Goal: Task Accomplishment & Management: Complete application form

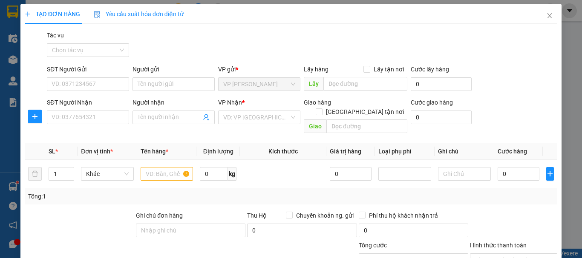
scroll to position [83, 0]
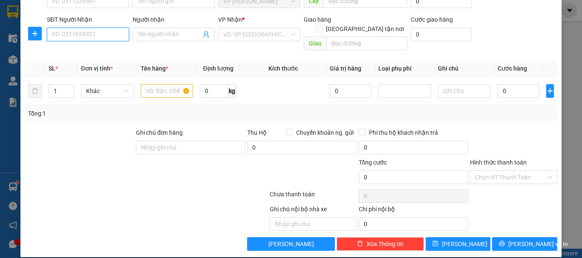
click at [95, 32] on input "SĐT Người Nhận" at bounding box center [88, 35] width 82 height 14
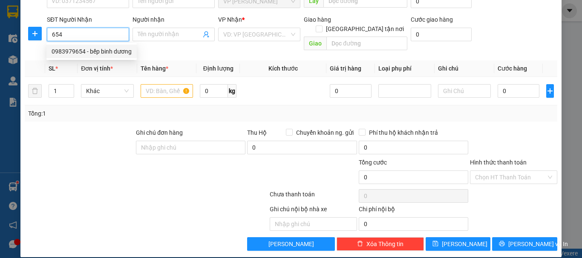
click at [94, 49] on div "0983979654 - bếp binh dương" at bounding box center [92, 51] width 80 height 9
type input "0983979654"
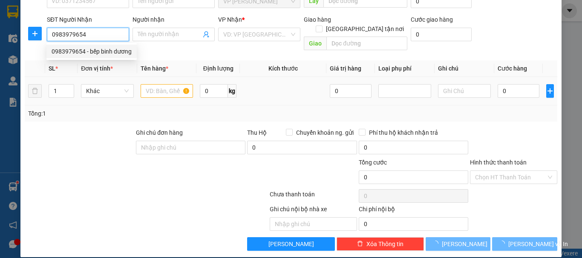
type input "bếp binh dương"
checkbox input "true"
type input "391 [PERSON_NAME]"
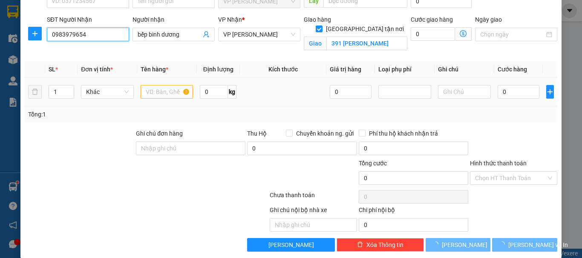
type input "0983979654"
click at [166, 84] on div at bounding box center [166, 91] width 53 height 17
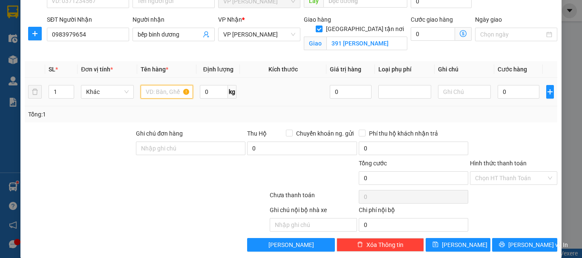
click at [166, 92] on input "text" at bounding box center [166, 92] width 53 height 14
type input "1k"
click at [497, 92] on input "0" at bounding box center [518, 92] width 42 height 14
type input "5"
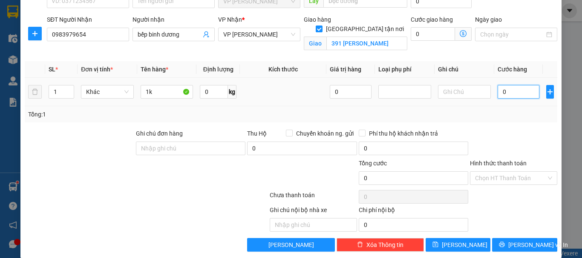
type input "5"
type input "50"
type input "500"
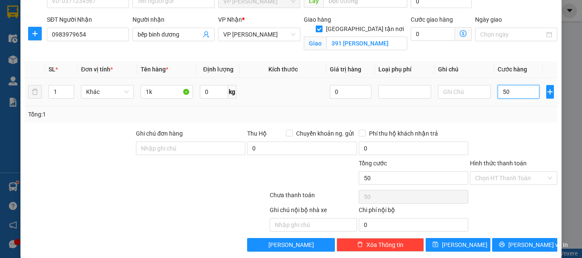
type input "500"
type input "5.000"
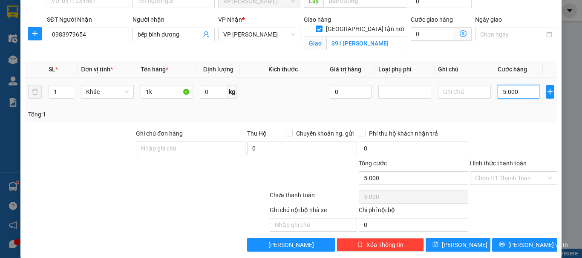
type input "50.000"
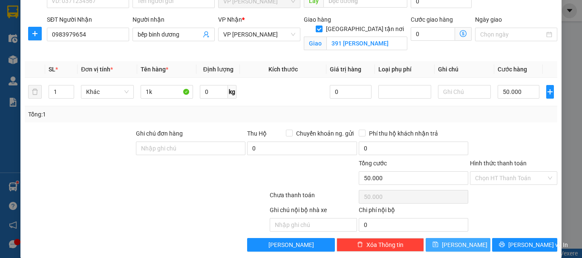
click at [439, 241] on button "[PERSON_NAME]" at bounding box center [457, 245] width 65 height 14
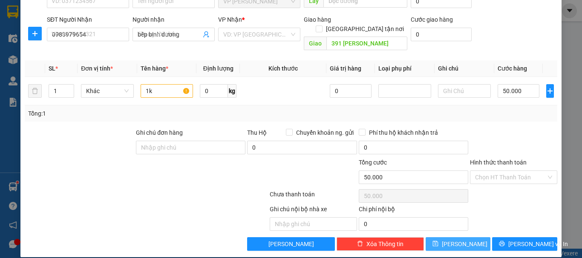
checkbox input "false"
type input "0"
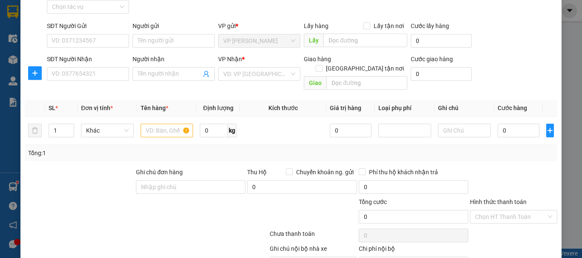
scroll to position [0, 0]
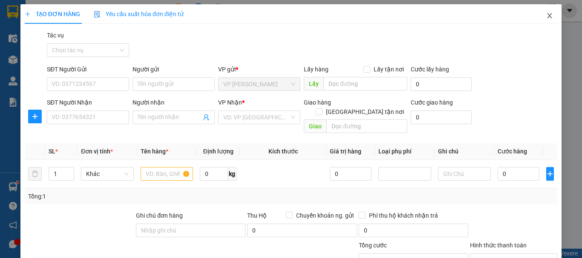
click at [546, 17] on icon "close" at bounding box center [549, 15] width 7 height 7
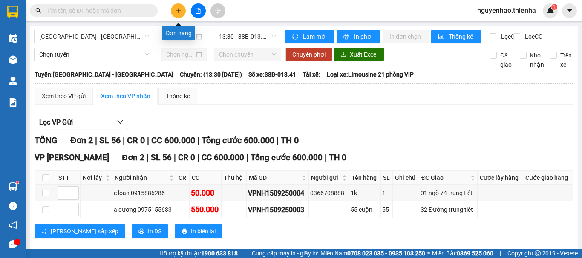
click at [178, 8] on icon "plus" at bounding box center [178, 11] width 6 height 6
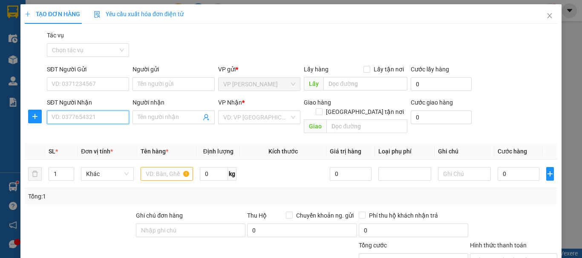
click at [82, 123] on input "SĐT Người Nhận" at bounding box center [88, 118] width 82 height 14
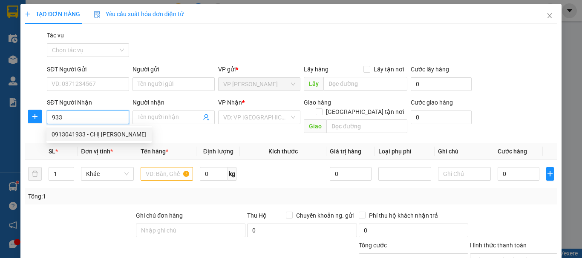
click at [79, 136] on div "0913041933 - CHỊ [PERSON_NAME]" at bounding box center [99, 134] width 95 height 9
type input "0913041933"
type input "CHỊ [PERSON_NAME]"
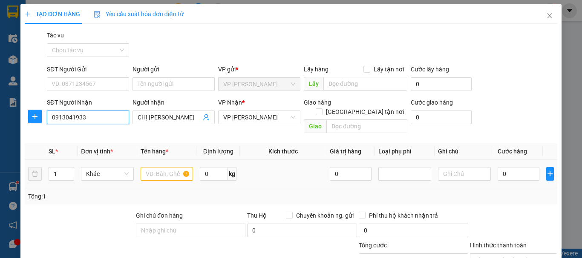
type input "0913041933"
click at [154, 167] on input "text" at bounding box center [166, 174] width 53 height 14
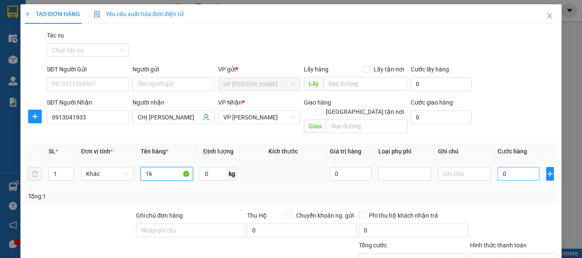
type input "1k"
click at [497, 167] on input "0" at bounding box center [518, 174] width 42 height 14
type input "5"
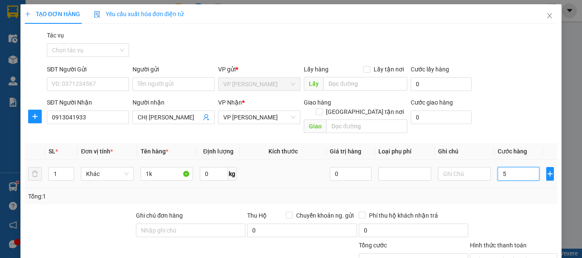
type input "50"
type input "500"
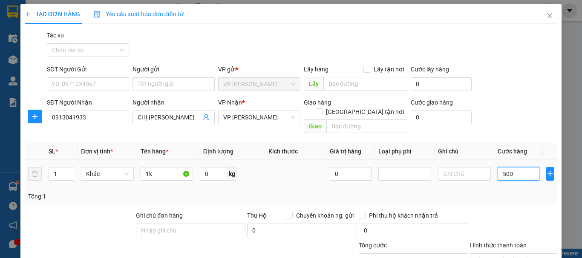
type input "500"
type input "5.000"
type input "50.000"
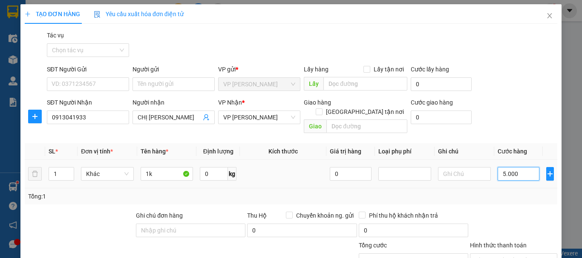
type input "50.000"
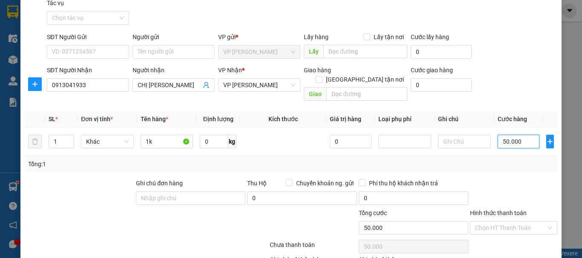
scroll to position [83, 0]
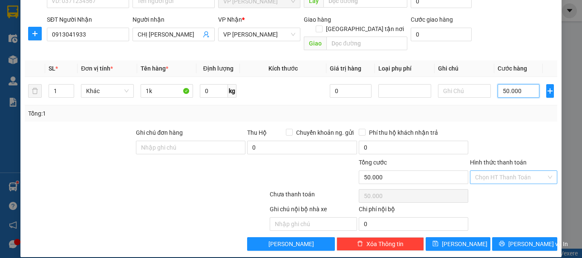
type input "50.000"
click at [506, 171] on input "Hình thức thanh toán" at bounding box center [510, 177] width 71 height 13
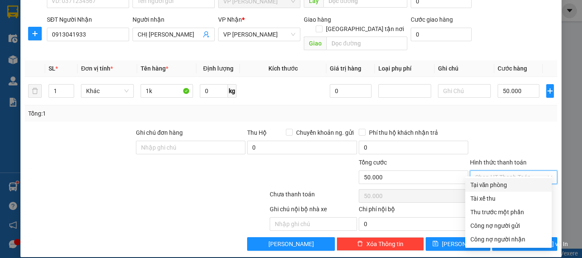
click at [496, 187] on div "Tại văn phòng" at bounding box center [508, 185] width 76 height 9
type input "0"
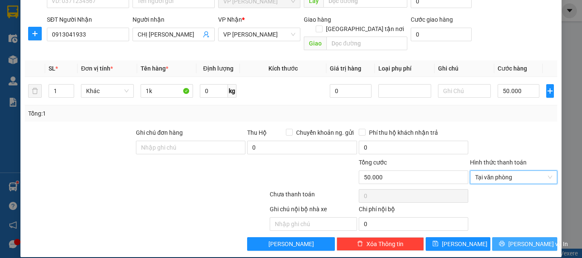
click at [493, 238] on button "[PERSON_NAME] và In" at bounding box center [524, 245] width 65 height 14
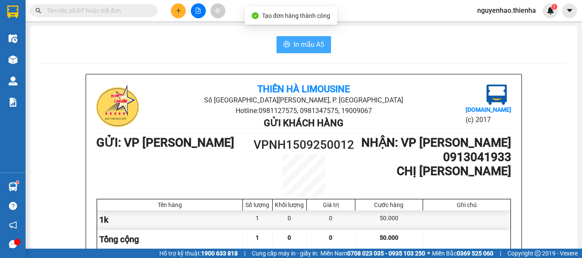
click at [293, 46] on span "In mẫu A5" at bounding box center [308, 44] width 31 height 11
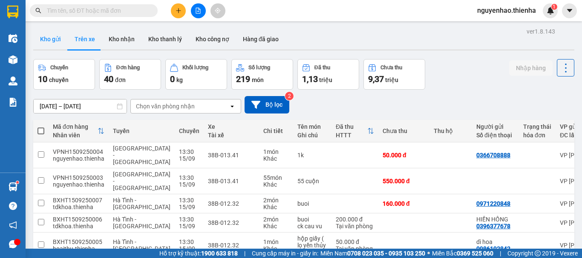
click at [53, 42] on button "Kho gửi" at bounding box center [50, 39] width 34 height 20
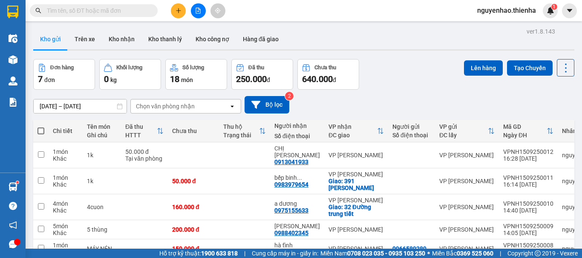
click at [39, 128] on span at bounding box center [40, 131] width 7 height 7
click at [41, 127] on input "checkbox" at bounding box center [41, 127] width 0 height 0
checkbox input "true"
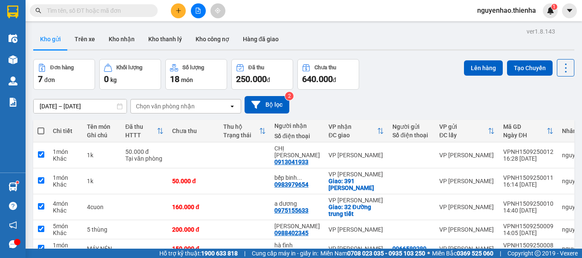
checkbox input "true"
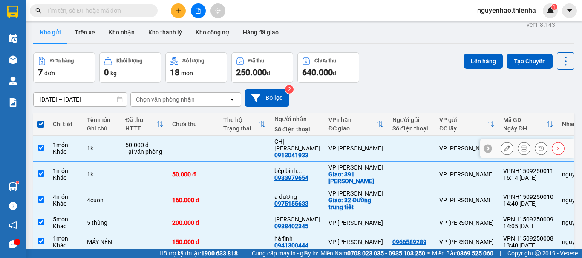
scroll to position [1, 0]
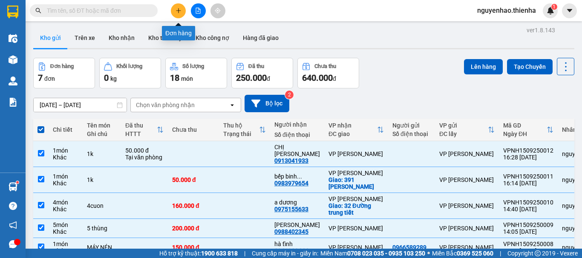
click at [180, 7] on button at bounding box center [178, 10] width 15 height 15
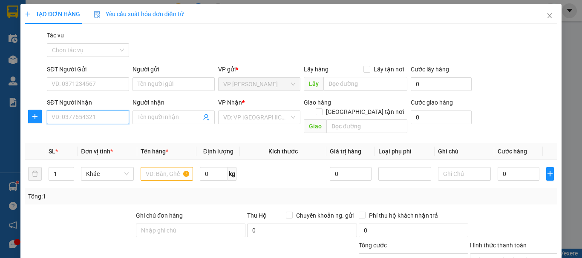
click at [104, 122] on input "SĐT Người Nhận" at bounding box center [88, 118] width 82 height 14
drag, startPoint x: 98, startPoint y: 131, endPoint x: 99, endPoint y: 169, distance: 38.3
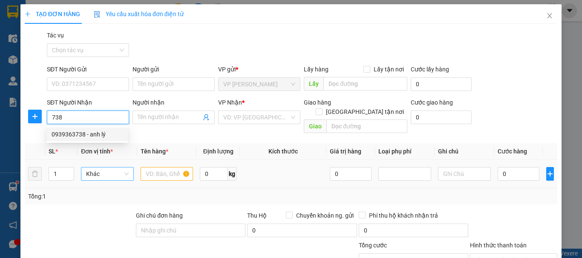
click at [98, 132] on div "0939363738 - anh lý" at bounding box center [87, 134] width 71 height 9
type input "0939363738"
type input "anh lý"
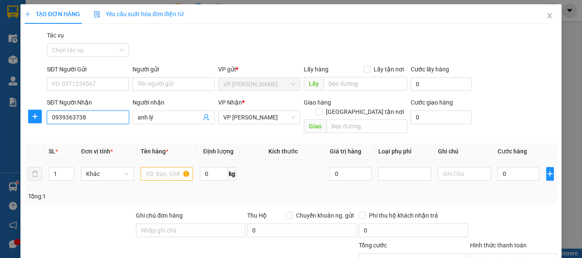
type input "0939363738"
click at [158, 167] on input "text" at bounding box center [166, 174] width 53 height 14
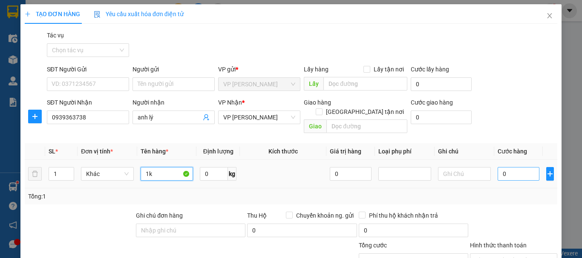
type input "1k"
drag, startPoint x: 493, startPoint y: 164, endPoint x: 486, endPoint y: 162, distance: 7.4
click at [497, 167] on input "0" at bounding box center [518, 174] width 42 height 14
type input "4"
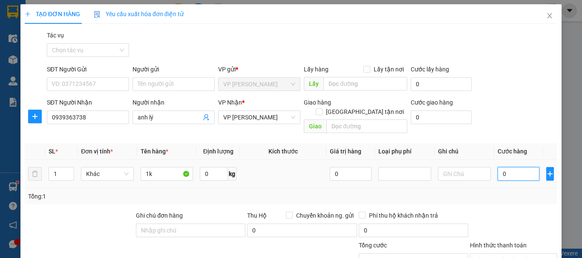
type input "4"
type input "40"
type input "400"
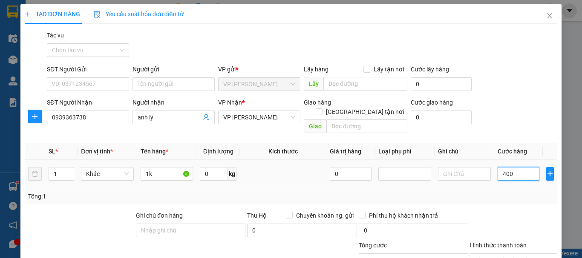
type input "400"
type input "4.000"
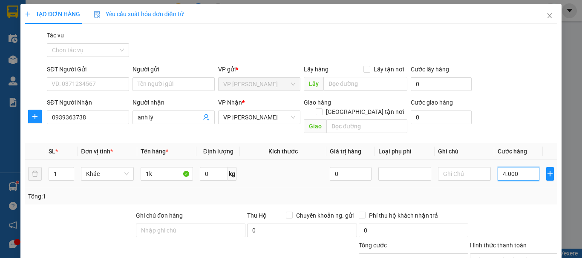
type input "40.000"
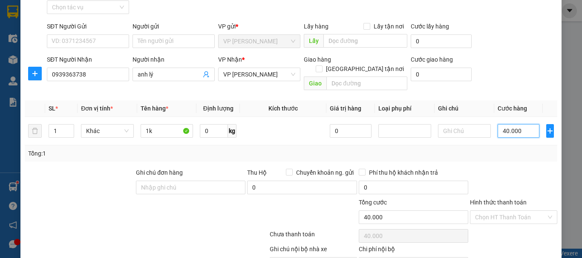
scroll to position [83, 0]
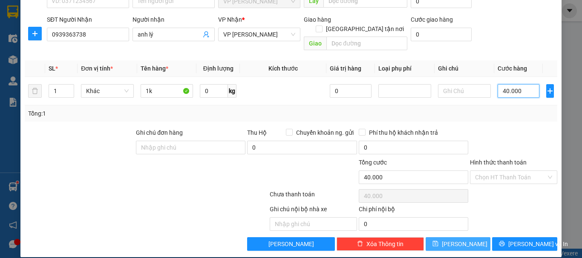
type input "40.000"
click at [440, 238] on button "[PERSON_NAME]" at bounding box center [457, 245] width 65 height 14
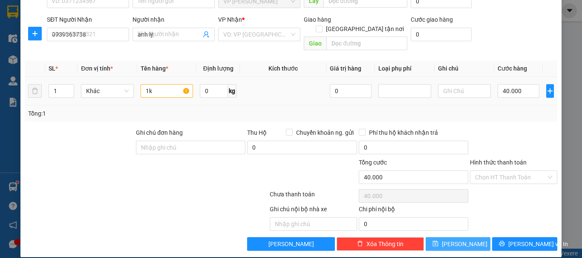
type input "0"
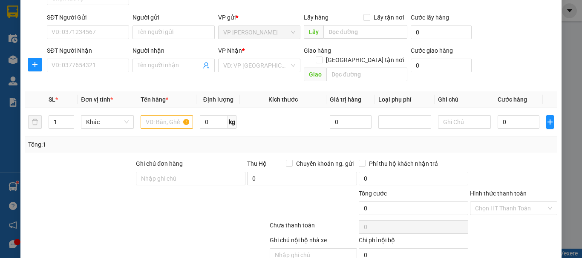
scroll to position [0, 0]
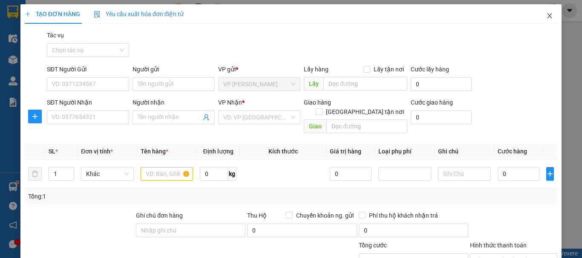
click at [547, 18] on icon "close" at bounding box center [549, 15] width 5 height 5
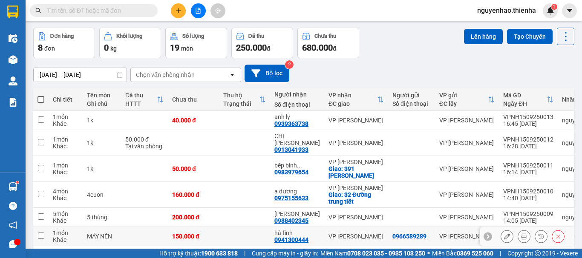
scroll to position [85, 0]
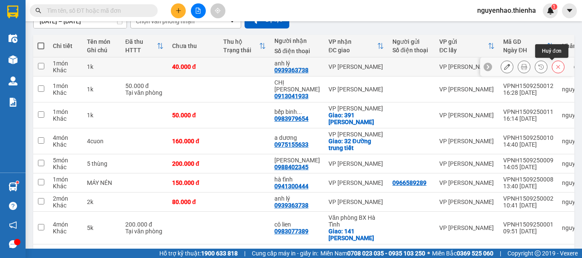
click at [552, 64] on button at bounding box center [558, 67] width 12 height 15
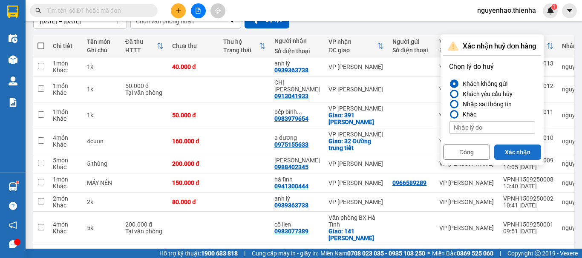
click at [524, 151] on button "Xác nhận" at bounding box center [517, 152] width 47 height 15
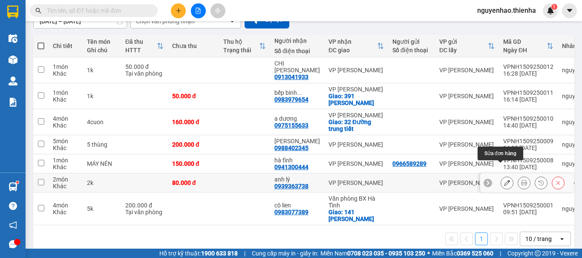
click at [504, 180] on icon at bounding box center [507, 183] width 6 height 6
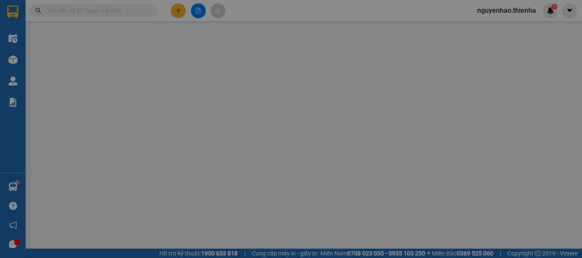
type input "0939363738"
type input "anh lý"
type input "80.000"
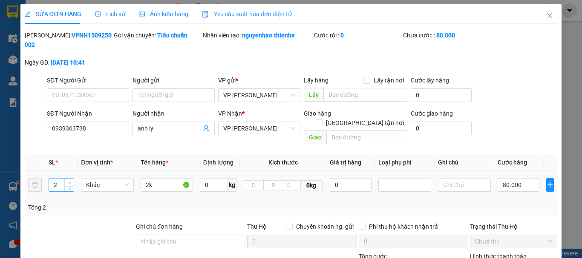
type input "3"
click at [68, 182] on icon "up" at bounding box center [69, 183] width 3 height 3
click at [146, 178] on input "2k" at bounding box center [166, 185] width 53 height 14
type input "3k"
click at [497, 178] on input "80.000" at bounding box center [518, 185] width 42 height 14
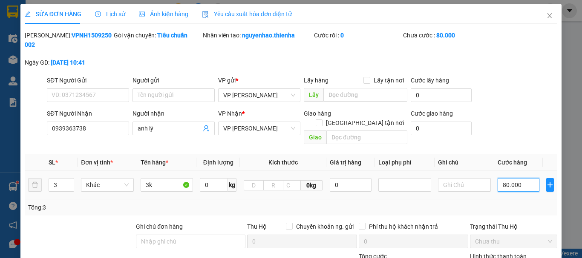
click at [497, 178] on input "80.000" at bounding box center [518, 185] width 42 height 14
type input "1"
type input "12"
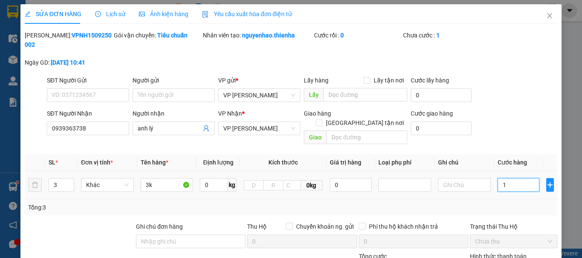
type input "12"
type input "120"
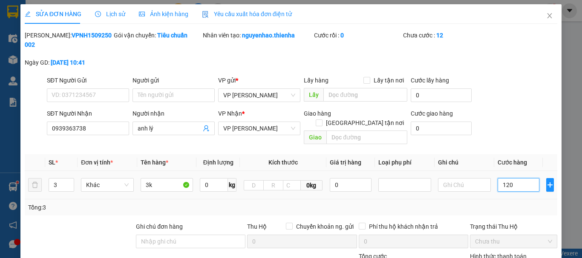
type input "1.200"
type input "12.000"
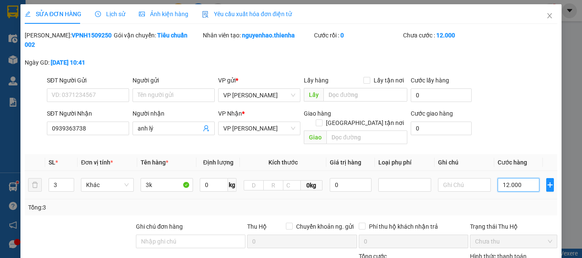
type input "120.000"
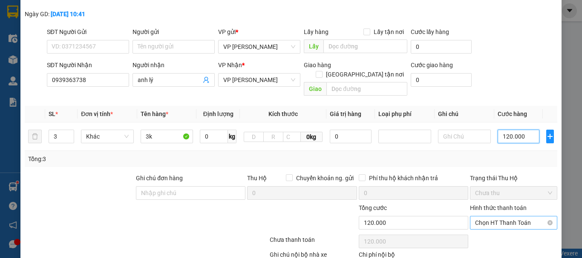
scroll to position [85, 0]
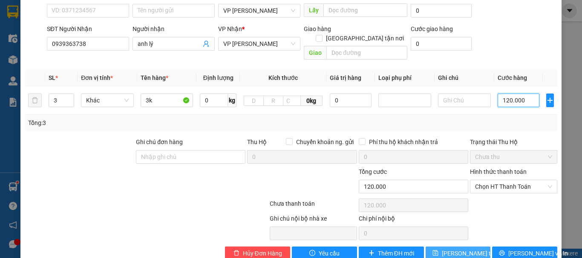
type input "120.000"
click at [427, 247] on button "[PERSON_NAME] thay đổi" at bounding box center [457, 254] width 65 height 14
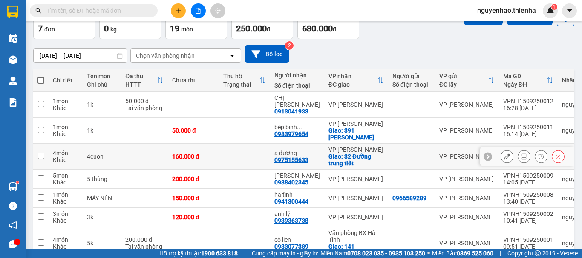
scroll to position [1, 0]
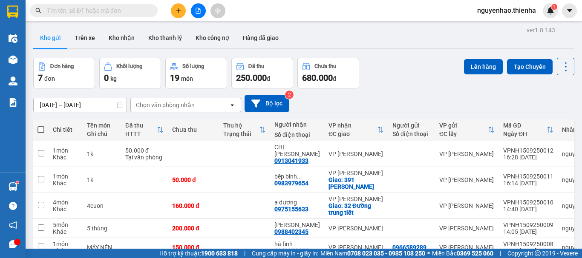
click at [40, 127] on span at bounding box center [40, 129] width 7 height 7
click at [41, 126] on input "checkbox" at bounding box center [41, 126] width 0 height 0
checkbox input "true"
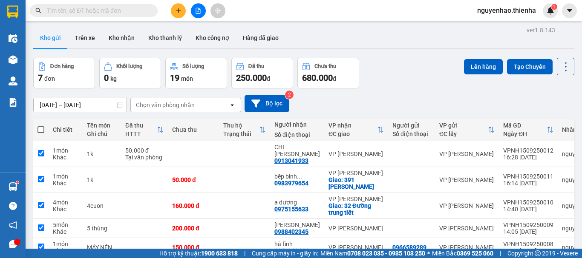
checkbox input "true"
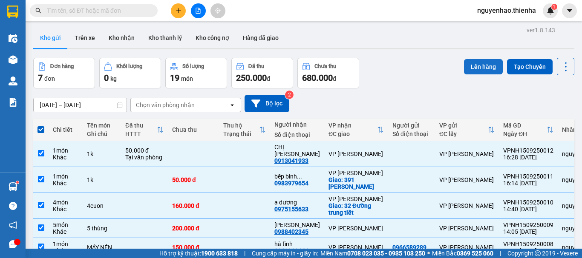
click at [482, 69] on button "Lên hàng" at bounding box center [483, 66] width 39 height 15
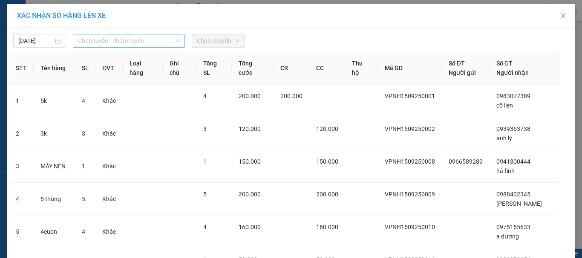
click at [120, 43] on span "Chọn tuyến - nhóm tuyến" at bounding box center [129, 40] width 102 height 13
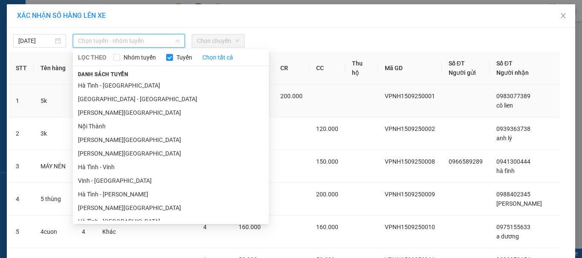
drag, startPoint x: 102, startPoint y: 100, endPoint x: 143, endPoint y: 85, distance: 44.2
click at [103, 100] on li "[GEOGRAPHIC_DATA] - [GEOGRAPHIC_DATA]" at bounding box center [171, 99] width 196 height 14
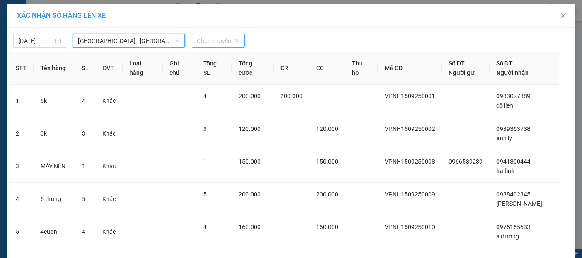
click at [221, 42] on span "Chọn chuyến" at bounding box center [218, 40] width 43 height 13
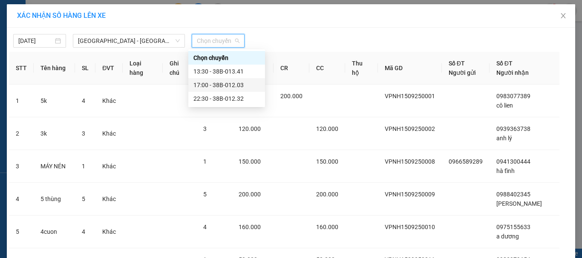
click at [216, 90] on div "17:00 - 38B-012.03" at bounding box center [226, 85] width 77 height 14
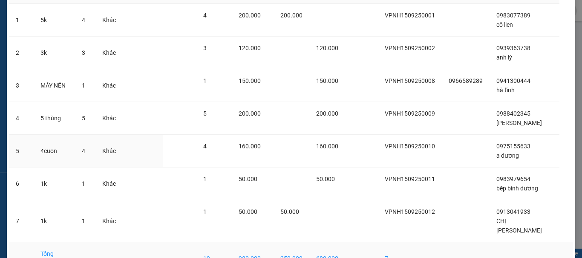
scroll to position [137, 0]
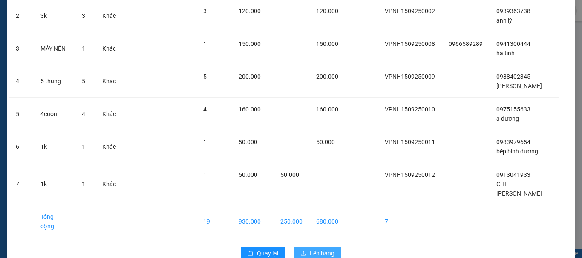
click at [315, 249] on span "Lên hàng" at bounding box center [322, 253] width 25 height 9
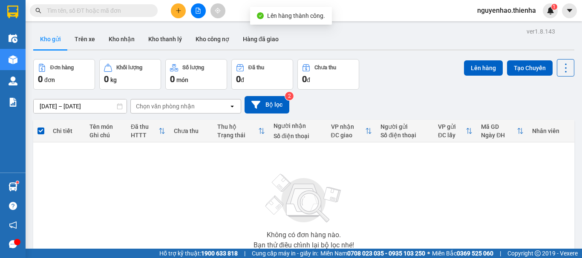
drag, startPoint x: 91, startPoint y: 40, endPoint x: 237, endPoint y: 70, distance: 149.0
click at [91, 40] on button "Trên xe" at bounding box center [85, 39] width 34 height 20
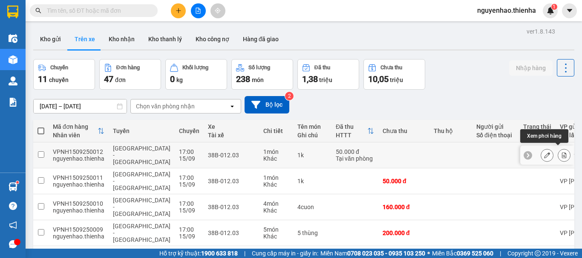
click at [562, 152] on icon at bounding box center [564, 155] width 5 height 6
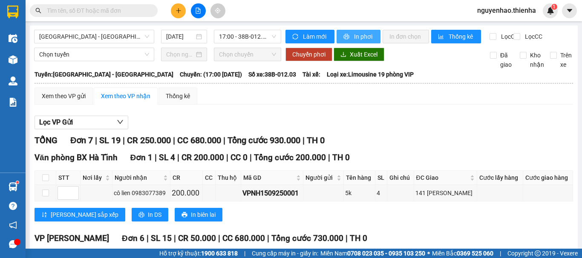
click at [360, 38] on span "In phơi" at bounding box center [364, 36] width 20 height 9
click at [178, 10] on icon "plus" at bounding box center [178, 11] width 6 height 6
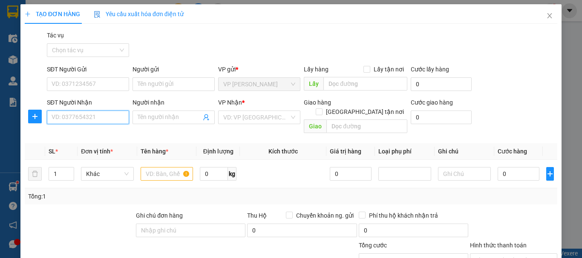
click at [111, 118] on input "SĐT Người Nhận" at bounding box center [88, 118] width 82 height 14
click at [99, 135] on div "0983077389 - cô lien" at bounding box center [87, 134] width 71 height 9
type input "0983077389"
type input "cô lien"
checkbox input "true"
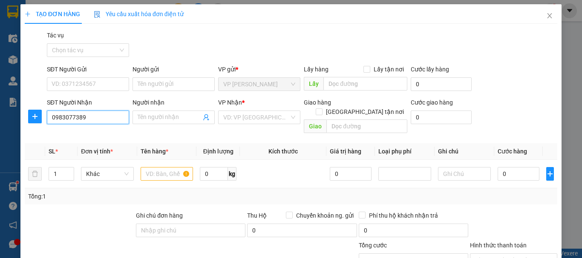
type input "141 [PERSON_NAME]"
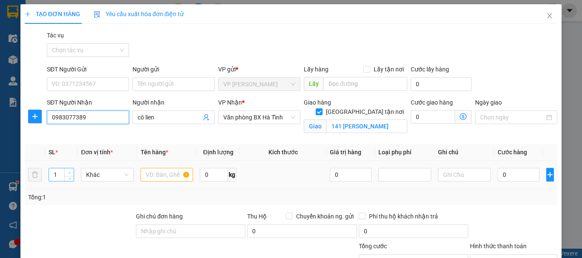
type input "0983077389"
click at [71, 172] on span "up" at bounding box center [69, 172] width 5 height 5
type input "5"
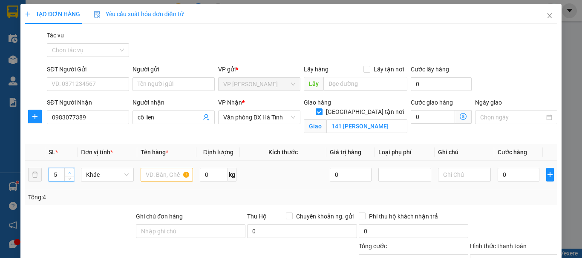
click at [71, 172] on span "up" at bounding box center [69, 172] width 5 height 5
click at [157, 178] on input "text" at bounding box center [166, 175] width 53 height 14
type input "6"
type input "5k"
click at [497, 175] on input "0" at bounding box center [518, 175] width 42 height 14
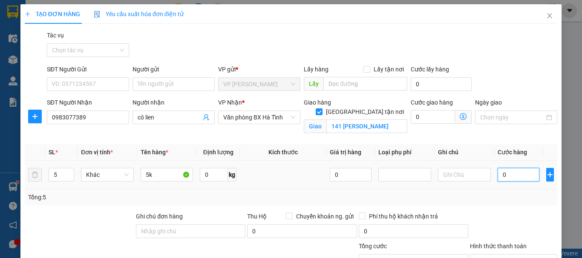
type input "2"
type input "20"
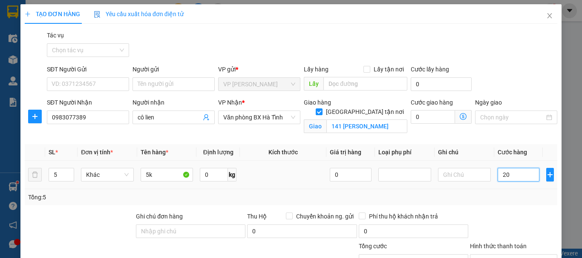
type input "20"
type input "200"
type input "2.000"
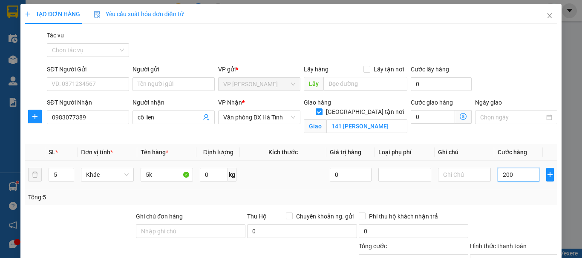
type input "2.000"
type input "20.000"
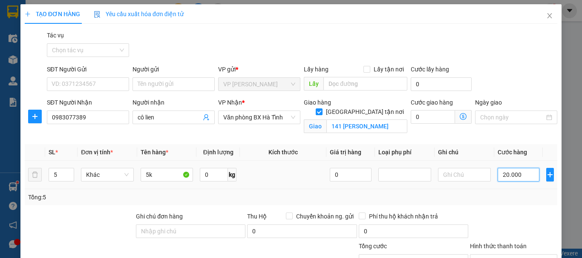
type input "200.000"
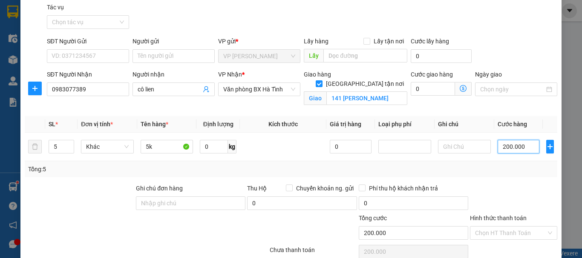
scroll to position [93, 0]
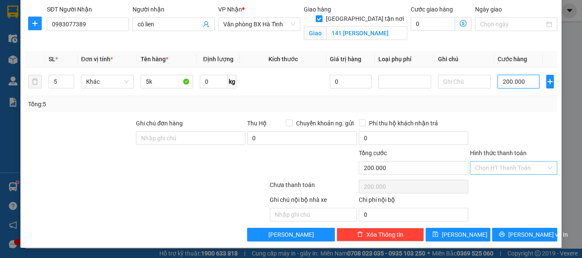
type input "200.000"
click at [511, 166] on input "Hình thức thanh toán" at bounding box center [510, 168] width 71 height 13
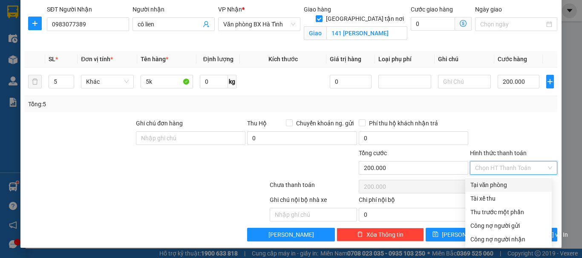
click at [499, 187] on div "Tại văn phòng" at bounding box center [508, 185] width 76 height 9
type input "0"
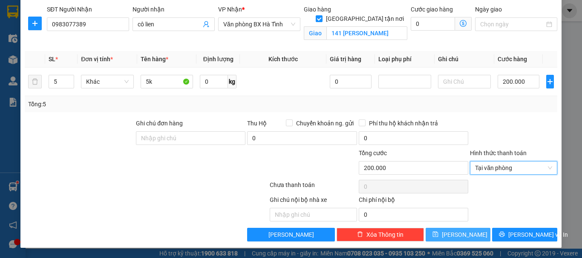
click at [465, 237] on button "[PERSON_NAME]" at bounding box center [457, 235] width 65 height 14
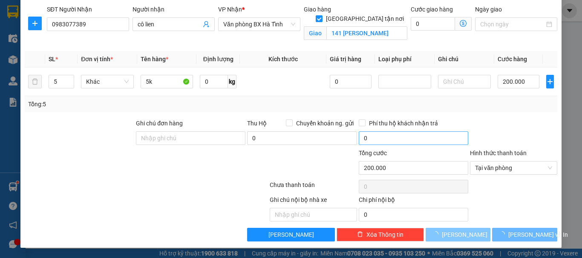
checkbox input "false"
type input "1"
type input "0"
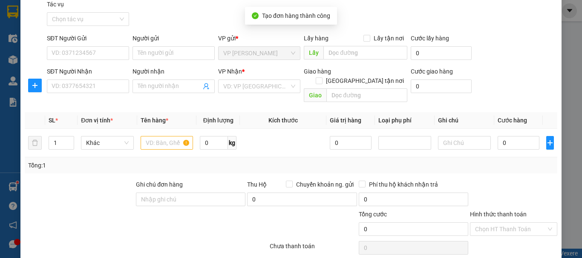
scroll to position [0, 0]
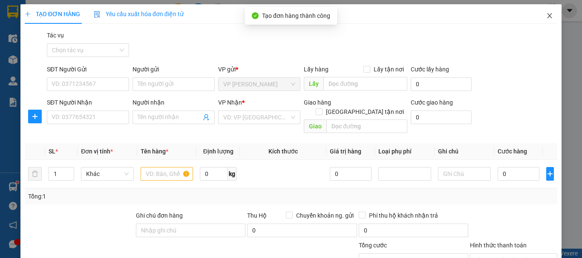
click at [546, 14] on icon "close" at bounding box center [549, 15] width 7 height 7
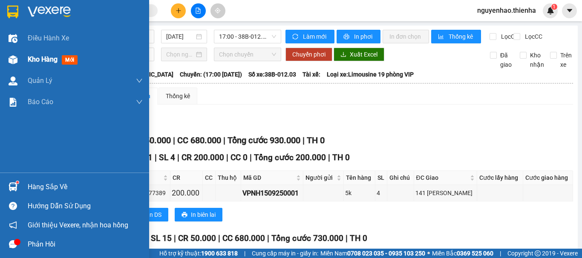
click at [25, 59] on div "Kho hàng mới" at bounding box center [74, 59] width 149 height 21
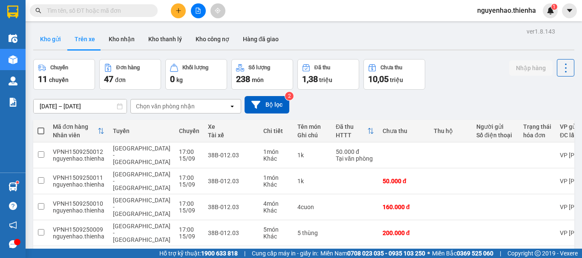
click at [48, 39] on button "Kho gửi" at bounding box center [50, 39] width 34 height 20
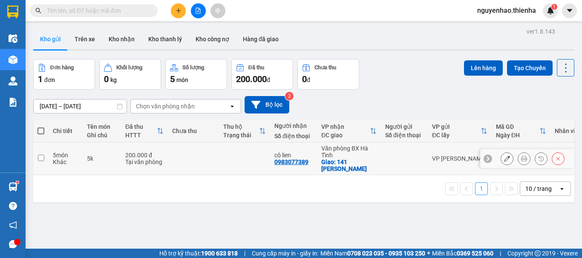
drag, startPoint x: 39, startPoint y: 158, endPoint x: 376, endPoint y: 82, distance: 345.6
click at [40, 158] on input "checkbox" at bounding box center [41, 158] width 6 height 6
checkbox input "true"
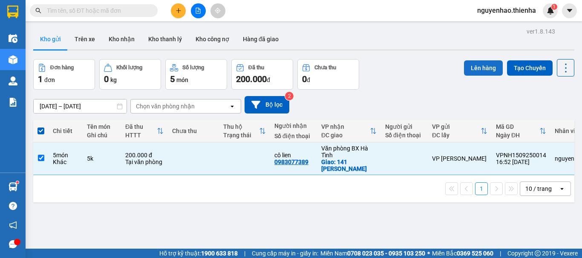
click at [470, 68] on button "Lên hàng" at bounding box center [483, 67] width 39 height 15
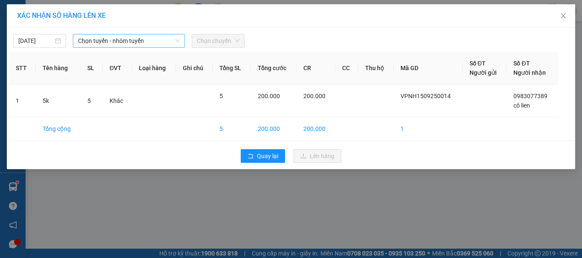
click at [135, 45] on span "Chọn tuyến - nhóm tuyến" at bounding box center [129, 40] width 102 height 13
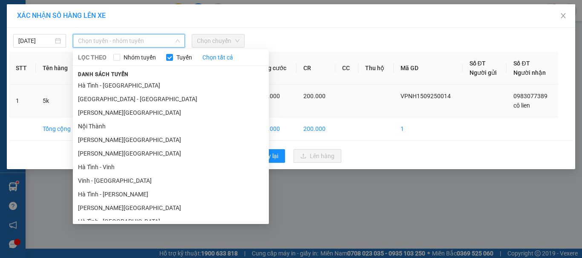
click at [113, 96] on li "[GEOGRAPHIC_DATA] - [GEOGRAPHIC_DATA]" at bounding box center [171, 99] width 196 height 14
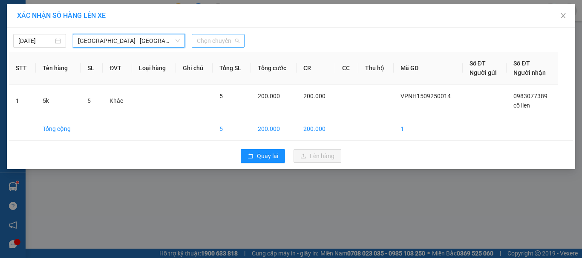
click at [218, 40] on span "Chọn chuyến" at bounding box center [218, 40] width 43 height 13
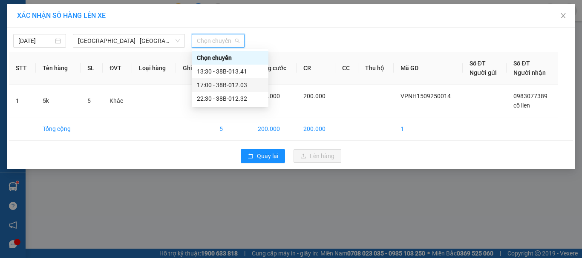
click at [214, 89] on div "17:00 - 38B-012.03" at bounding box center [230, 84] width 66 height 9
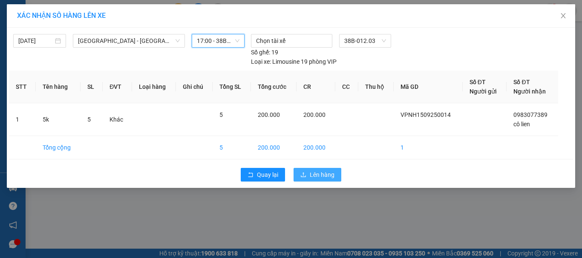
click at [332, 175] on span "Lên hàng" at bounding box center [322, 174] width 25 height 9
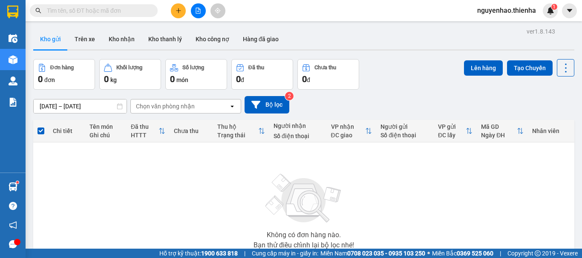
drag, startPoint x: 75, startPoint y: 38, endPoint x: 345, endPoint y: 97, distance: 275.7
click at [76, 38] on button "Trên xe" at bounding box center [85, 39] width 34 height 20
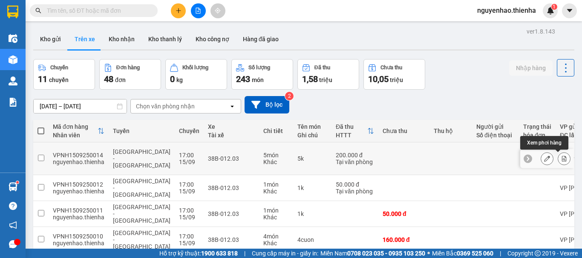
click at [558, 158] on button at bounding box center [564, 159] width 12 height 15
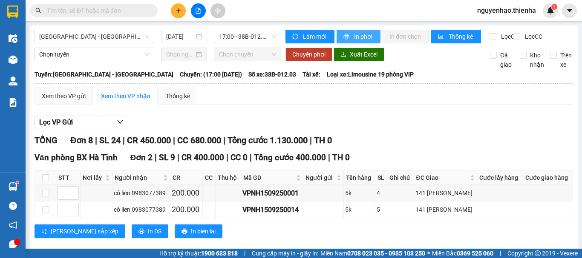
click at [363, 37] on span "In phơi" at bounding box center [364, 36] width 20 height 9
click at [175, 9] on icon "plus" at bounding box center [178, 11] width 6 height 6
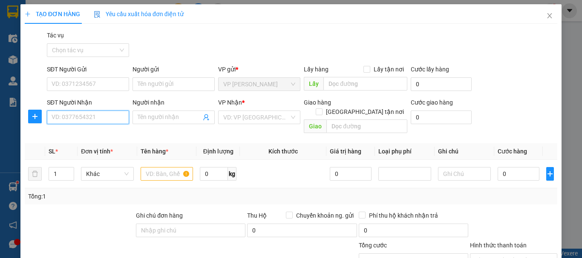
click at [108, 116] on input "SĐT Người Nhận" at bounding box center [88, 118] width 82 height 14
click at [103, 136] on div "0886585111 - a vương" at bounding box center [87, 134] width 71 height 9
type input "0886585111"
type input "a vương"
type input "0886585111"
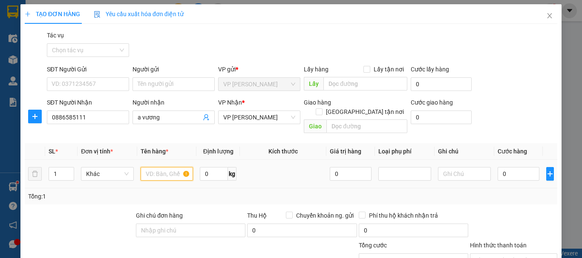
click at [160, 169] on input "text" at bounding box center [166, 174] width 53 height 14
type input "1 xốp"
click at [497, 167] on input "0" at bounding box center [518, 174] width 42 height 14
type input "5"
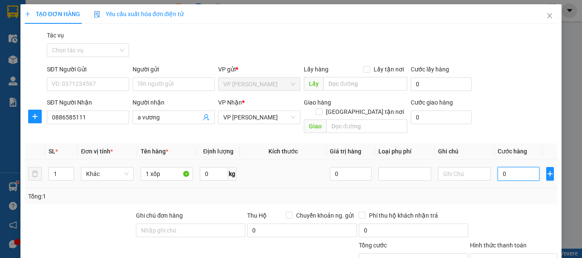
type input "5"
type input "50"
type input "500"
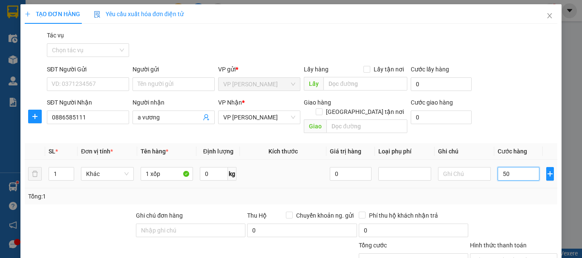
type input "500"
type input "5.000"
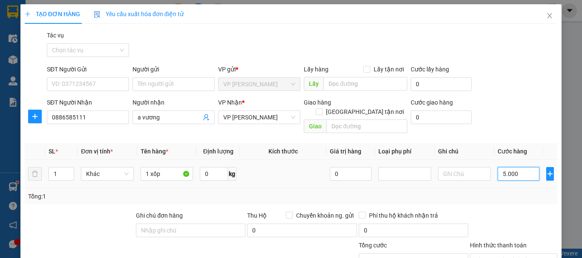
type input "50.000"
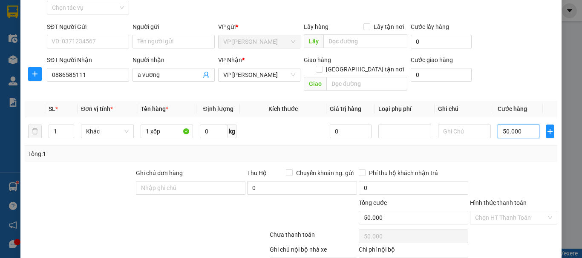
scroll to position [83, 0]
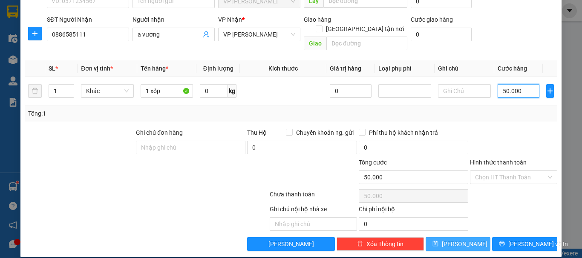
type input "50.000"
click at [460, 240] on span "[PERSON_NAME]" at bounding box center [464, 244] width 46 height 9
type input "0"
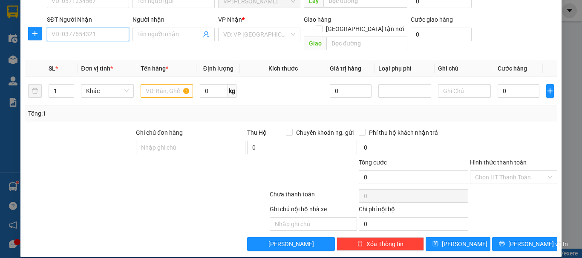
click at [94, 36] on input "SĐT Người Nhận" at bounding box center [88, 35] width 82 height 14
click at [83, 63] on div "0912684119 - a tuấn" at bounding box center [87, 64] width 71 height 9
type input "0912684119"
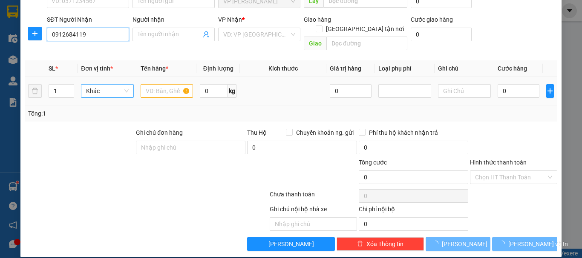
type input "a tuấn"
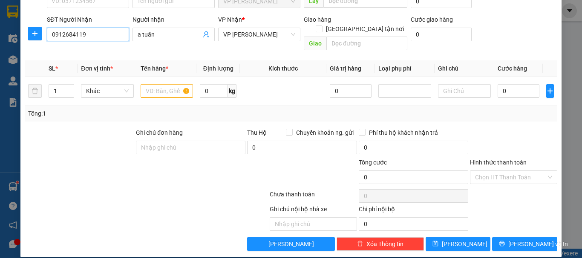
scroll to position [0, 0]
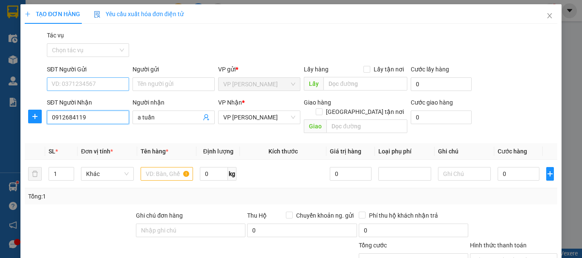
type input "0912684119"
click at [95, 87] on input "SĐT Người Gửi" at bounding box center [88, 84] width 82 height 14
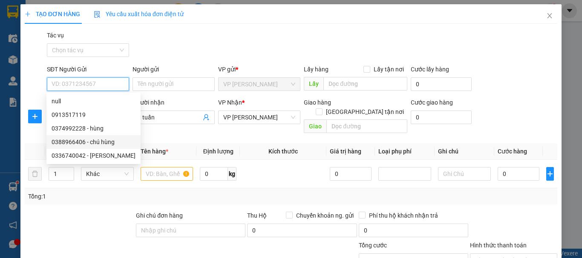
click at [88, 140] on div "0388966406 - chú hùng" at bounding box center [94, 142] width 84 height 9
type input "0388966406"
type input "chú hùng"
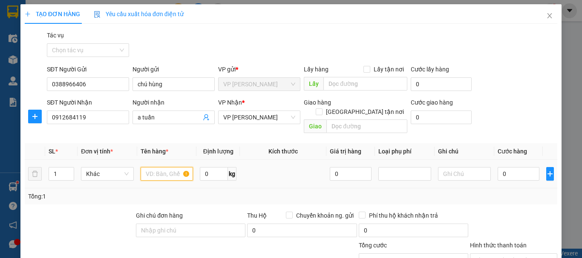
click at [156, 167] on input "text" at bounding box center [166, 174] width 53 height 14
type input "1k"
click at [497, 167] on input "0" at bounding box center [518, 174] width 42 height 14
type input "5"
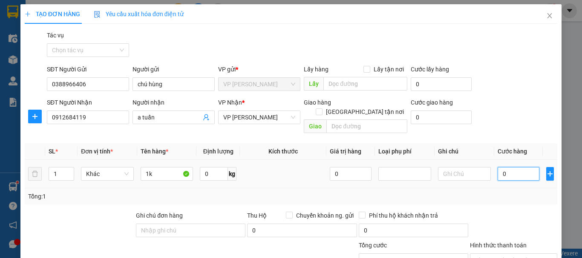
type input "5"
type input "50"
type input "500"
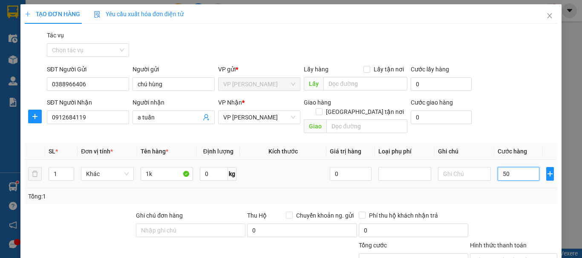
type input "500"
type input "5.000"
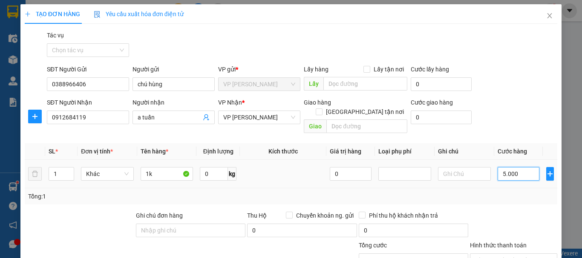
type input "50.000"
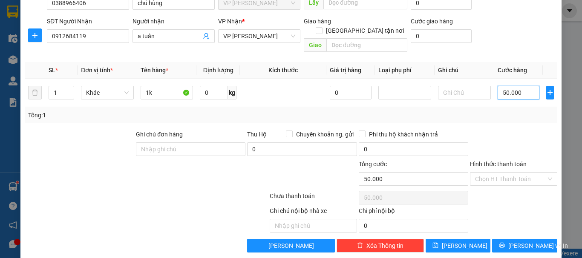
scroll to position [83, 0]
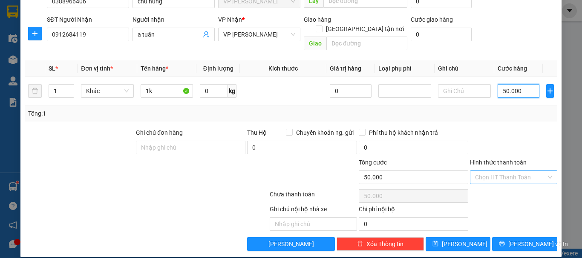
type input "50.000"
click at [510, 171] on input "Hình thức thanh toán" at bounding box center [510, 177] width 71 height 13
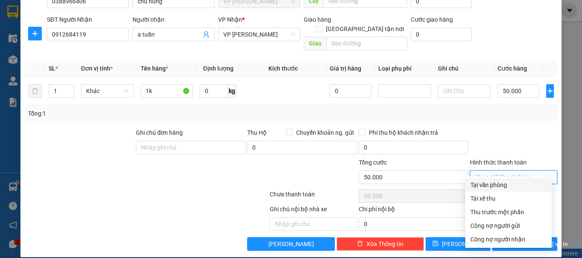
click at [490, 184] on div "Tại văn phòng" at bounding box center [508, 185] width 76 height 9
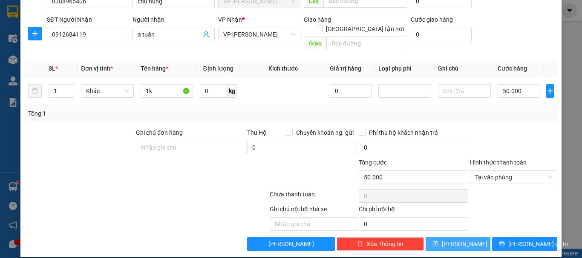
click at [464, 238] on button "[PERSON_NAME]" at bounding box center [457, 245] width 65 height 14
